Goal: Navigation & Orientation: Find specific page/section

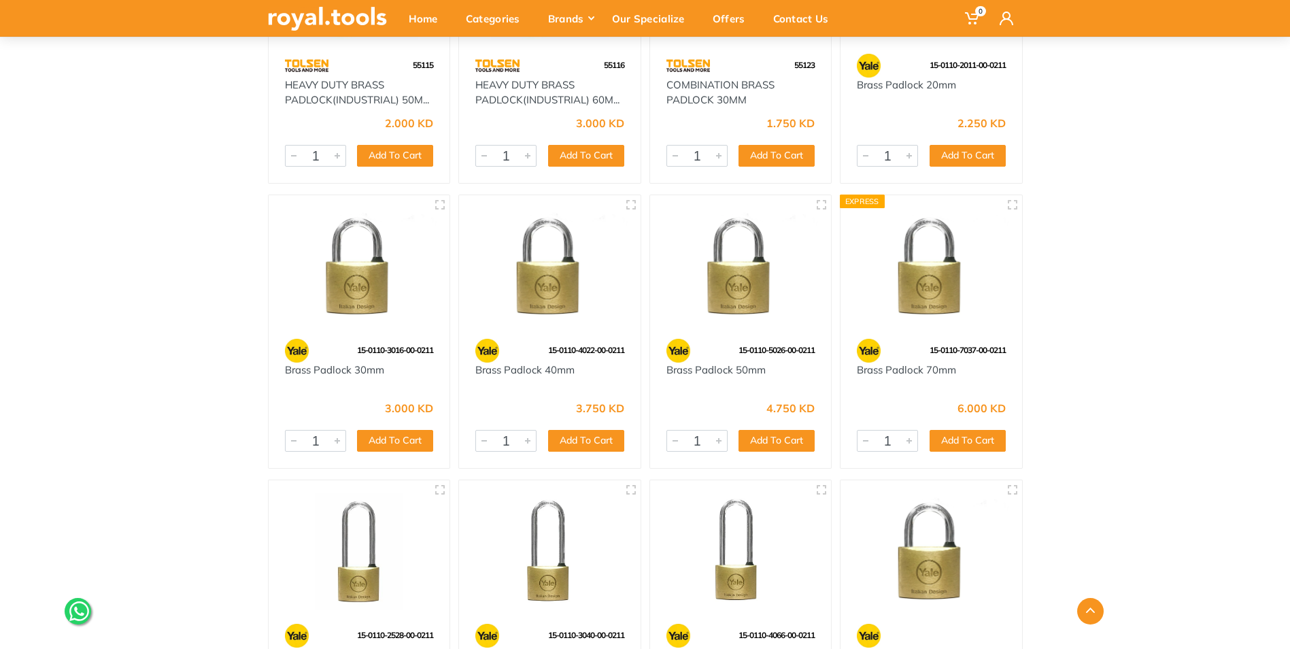
scroll to position [544, 0]
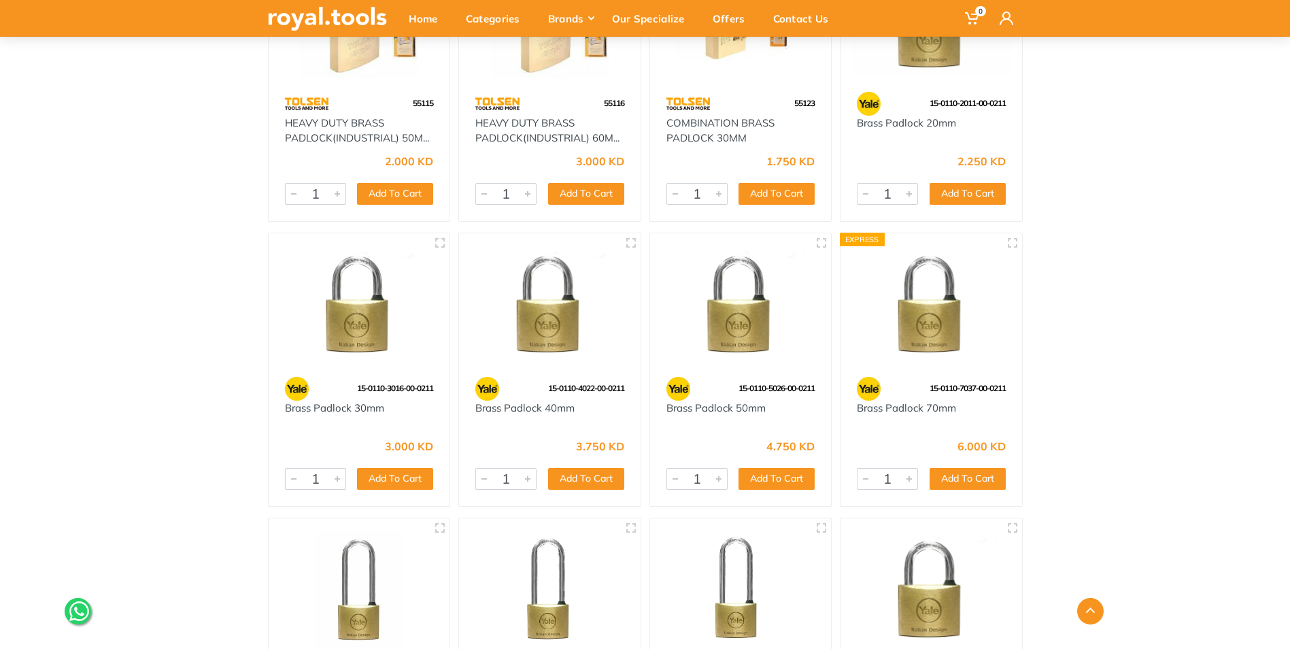
click at [888, 337] on img at bounding box center [931, 305] width 157 height 118
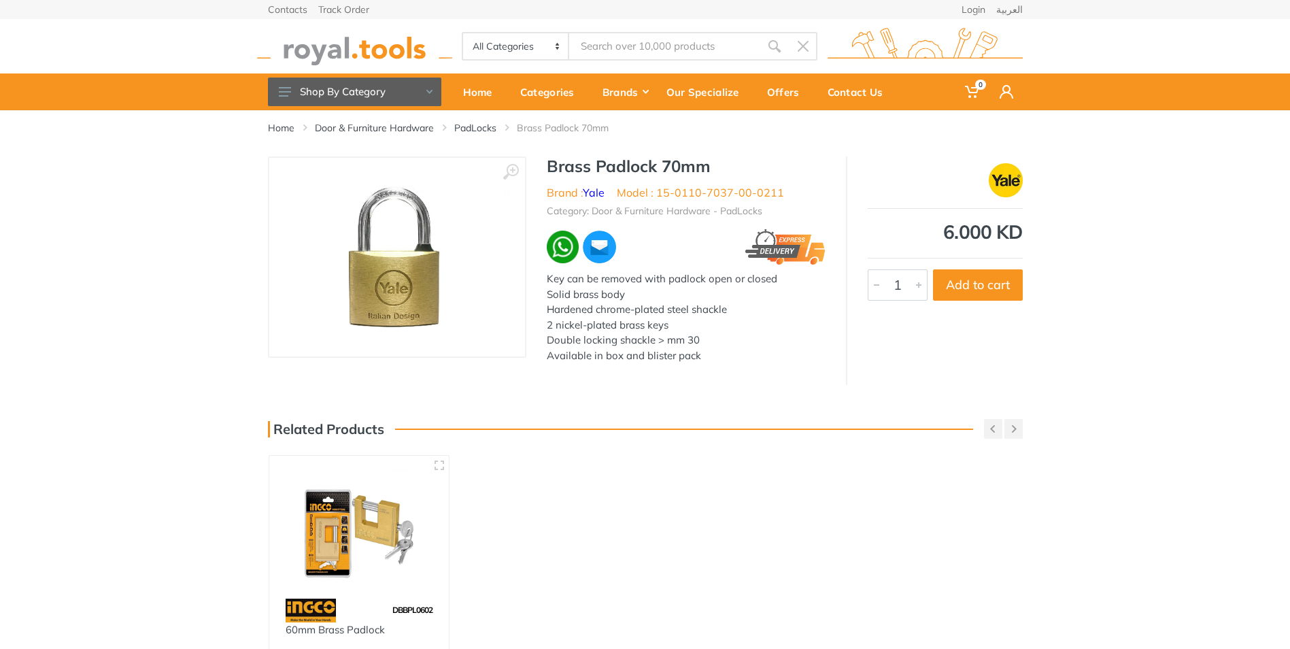
click at [694, 313] on div "Key can be removed with padlock open or closed Solid brass body Hardened chrome…" at bounding box center [686, 317] width 279 height 92
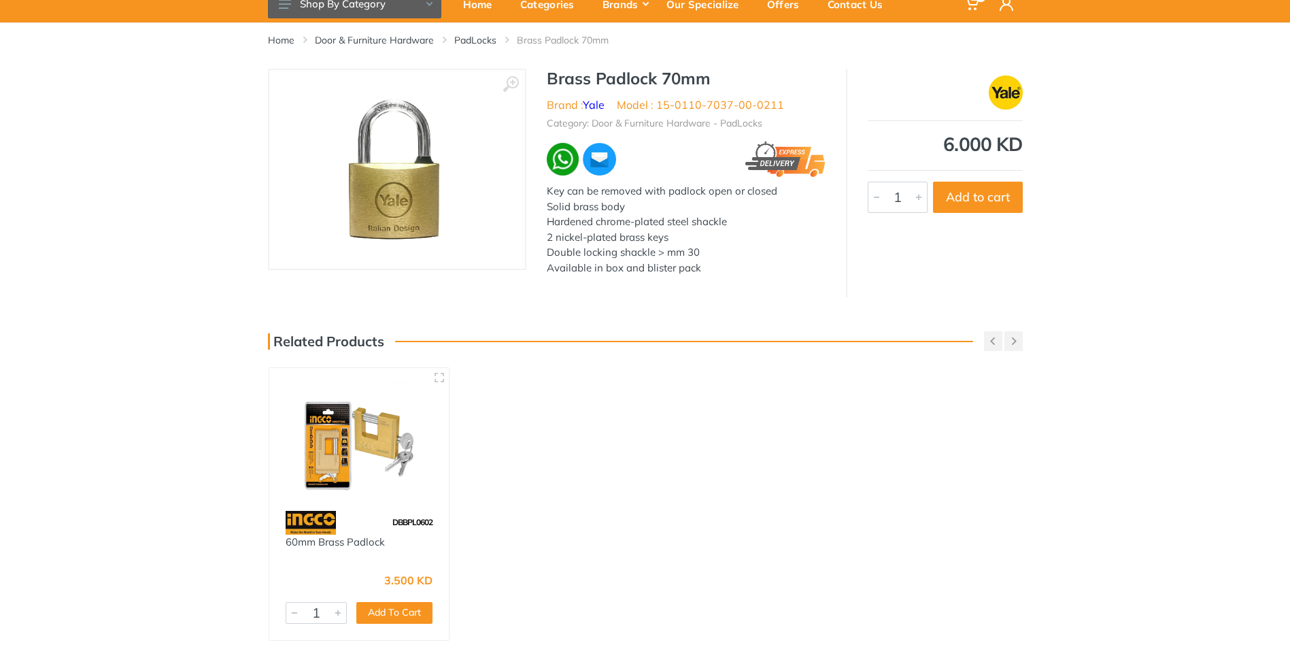
scroll to position [408, 0]
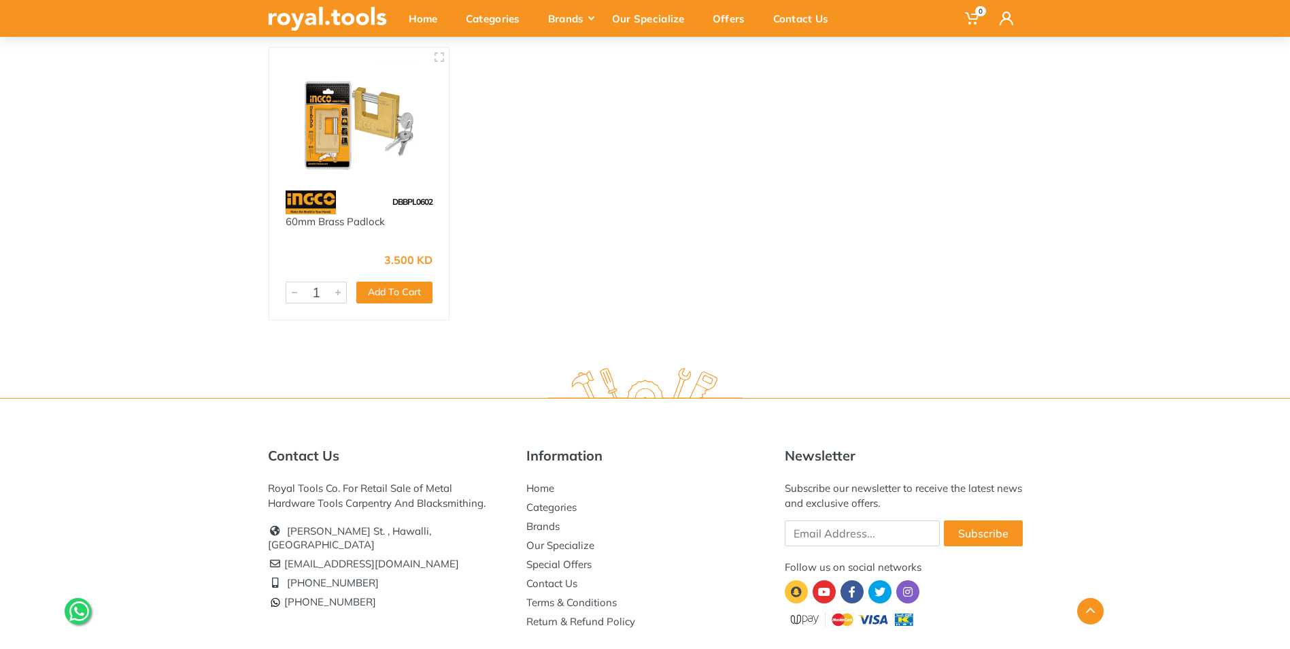
drag, startPoint x: 720, startPoint y: 351, endPoint x: 188, endPoint y: 411, distance: 534.5
click at [188, 411] on div "Contact Us Royal Tools Co. For Retail Sale of Metal Hardware Tools Carpentry An…" at bounding box center [645, 551] width 1290 height 307
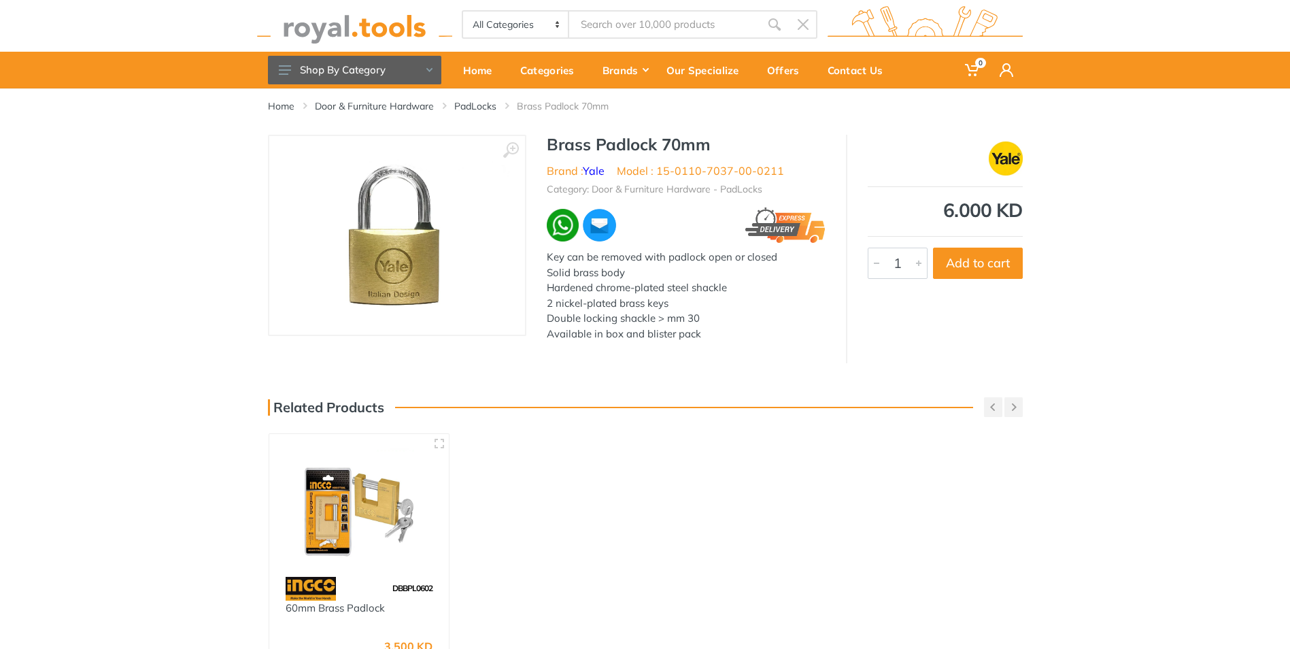
scroll to position [0, 0]
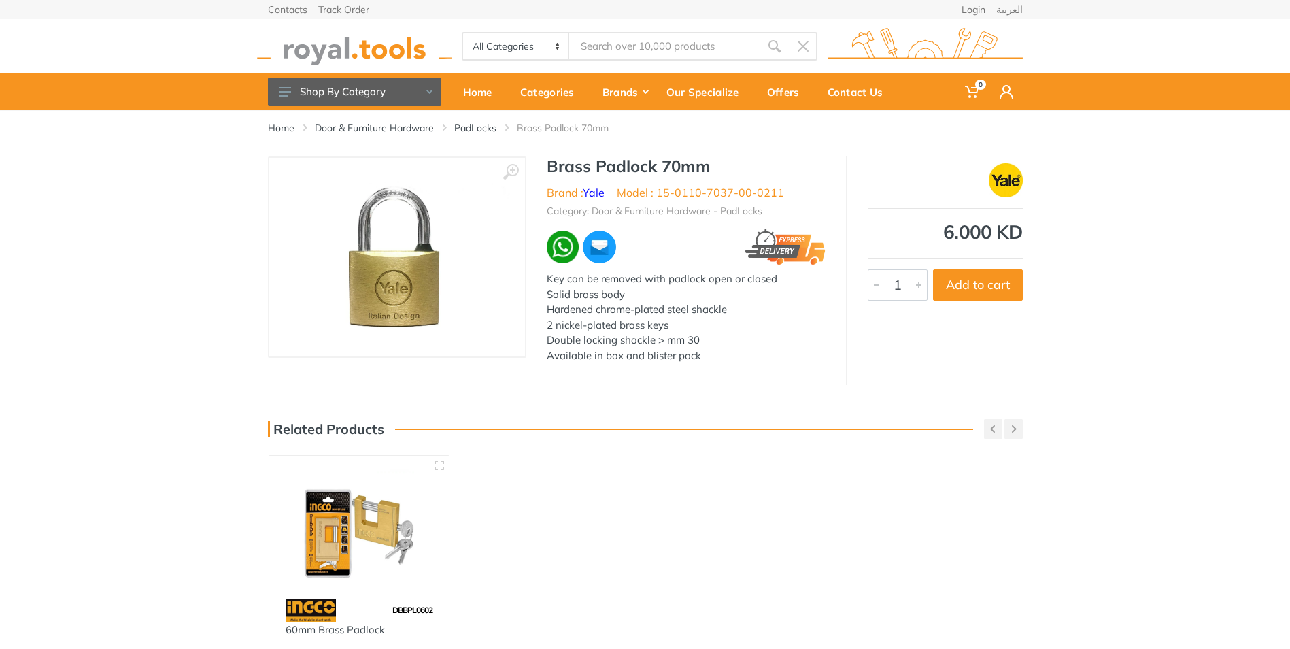
click at [560, 47] on select "All Categories Power tools Cordless Tools Hand Tools Power Tools Accessories Ga…" at bounding box center [516, 46] width 107 height 26
select select "3"
click at [463, 33] on select "All Categories Power tools Cordless Tools Hand Tools Power Tools Accessories Ga…" at bounding box center [516, 46] width 107 height 26
click at [668, 46] on input "Site search" at bounding box center [664, 46] width 190 height 29
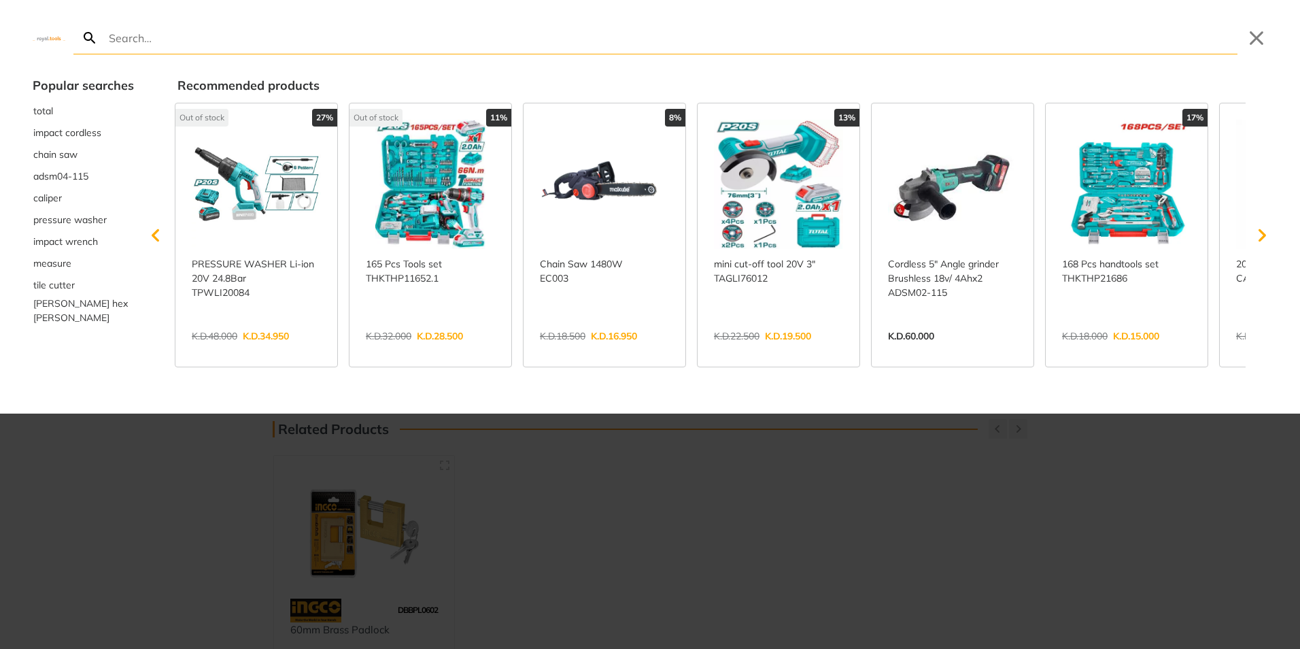
click at [755, 520] on div at bounding box center [650, 324] width 1300 height 649
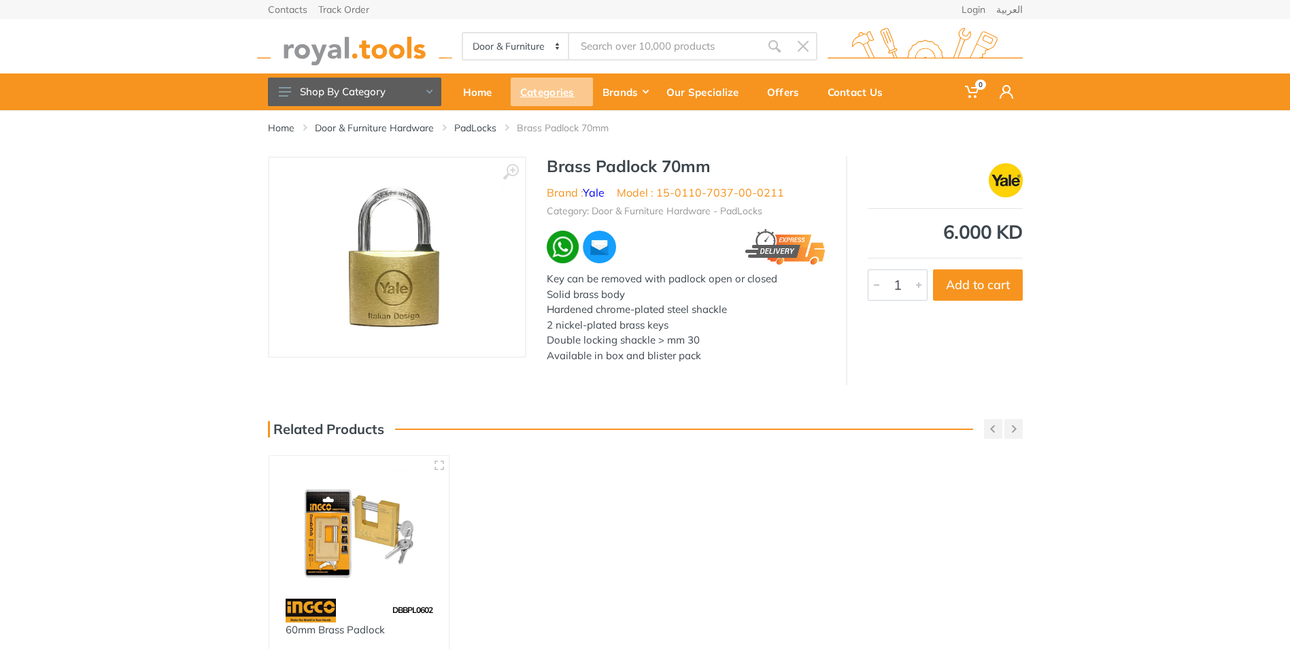
click at [555, 94] on div "Categories" at bounding box center [552, 92] width 82 height 29
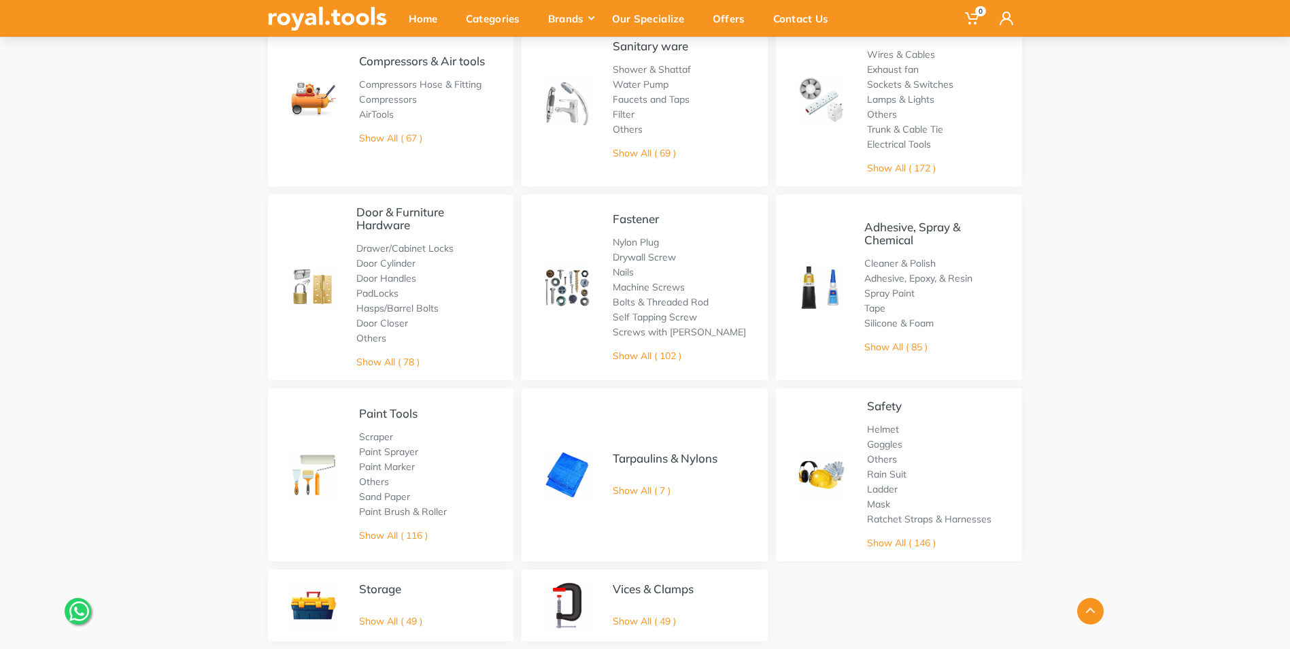
scroll to position [544, 0]
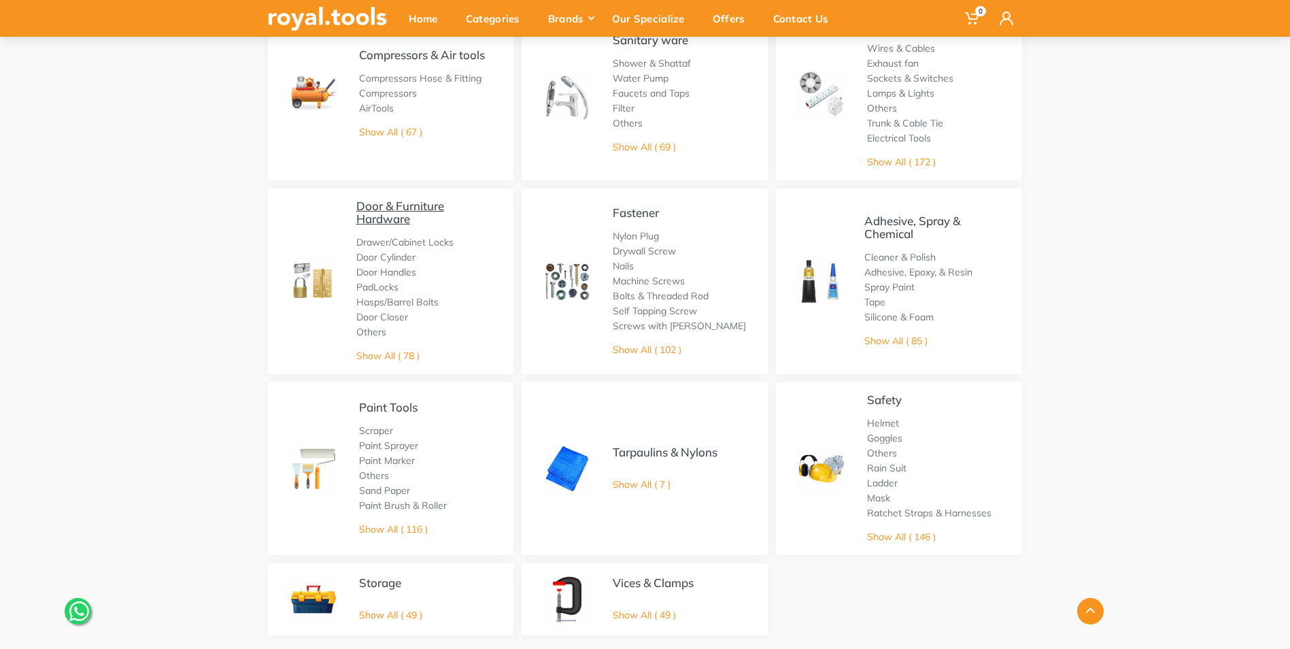
click at [391, 209] on link "Door & Furniture Hardware" at bounding box center [400, 212] width 88 height 27
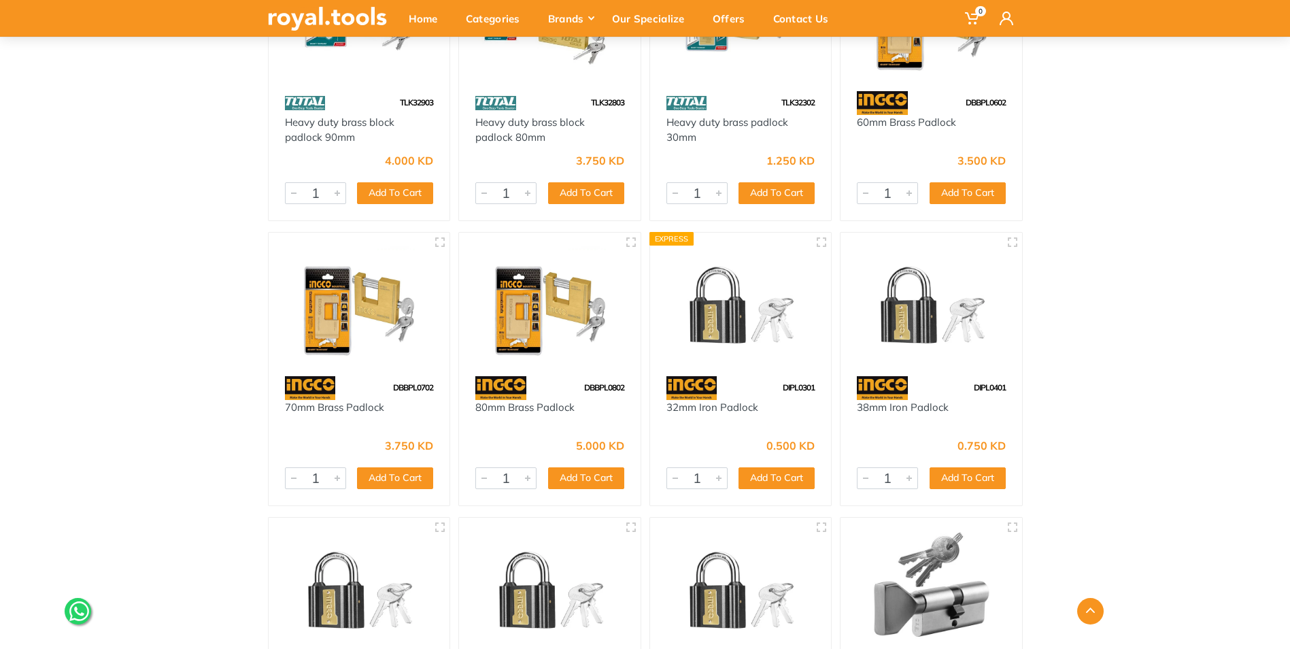
scroll to position [3945, 0]
